Goal: Task Accomplishment & Management: Use online tool/utility

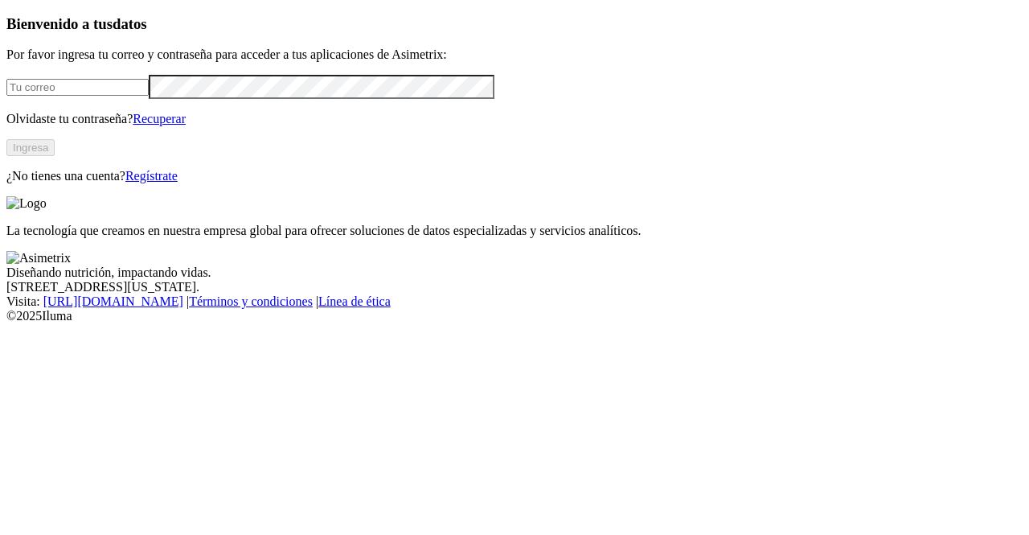
click at [266, 98] on div at bounding box center [514, 86] width 1016 height 23
click at [149, 96] on input "email" at bounding box center [77, 87] width 142 height 17
type input "[PERSON_NAME][EMAIL_ADDRESS][PERSON_NAME][DOMAIN_NAME]"
click input "submit" at bounding box center [0, 0] width 0 height 0
